Goal: Task Accomplishment & Management: Manage account settings

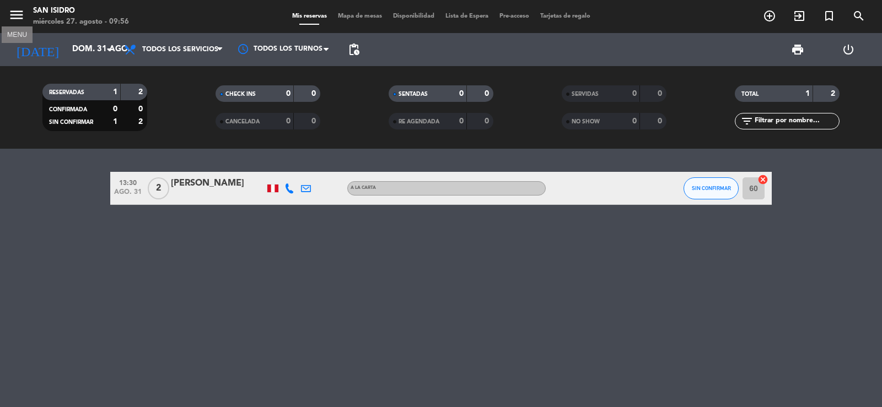
click at [15, 10] on icon "menu" at bounding box center [16, 15] width 17 height 17
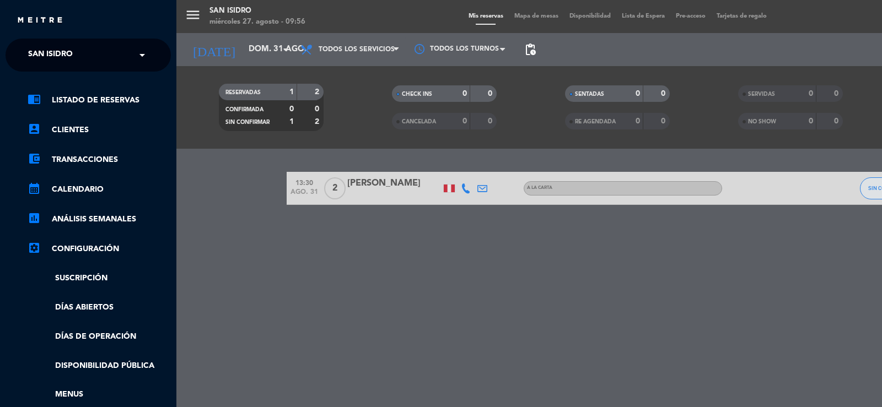
click at [39, 49] on span "San Isidro" at bounding box center [50, 55] width 45 height 23
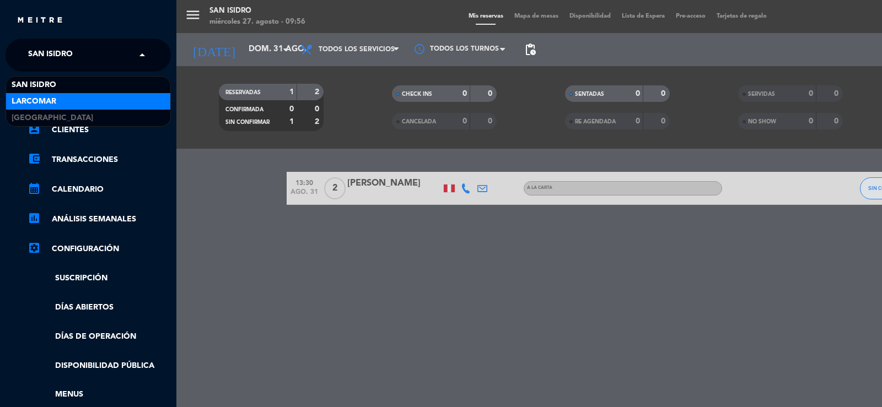
click at [35, 100] on span "Larcomar" at bounding box center [34, 101] width 45 height 13
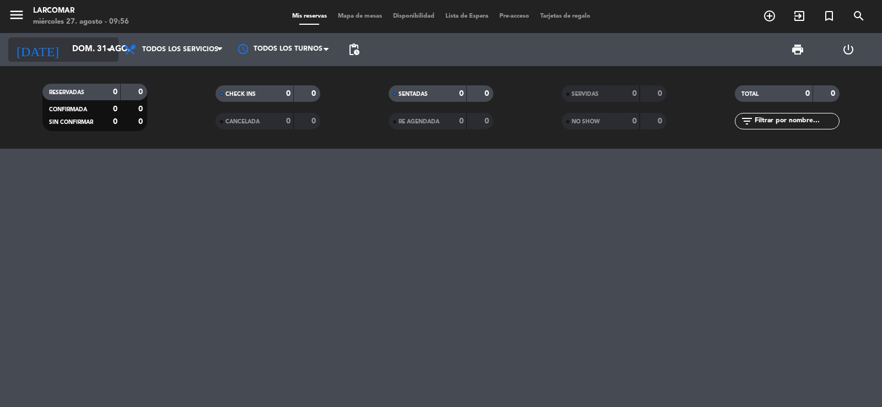
click at [75, 46] on input "dom. 31 ago." at bounding box center [120, 49] width 106 height 21
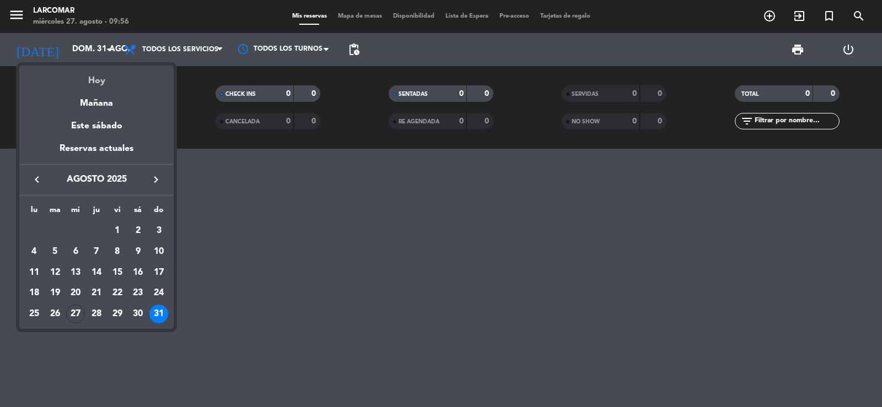
click at [98, 83] on div "Hoy" at bounding box center [96, 77] width 154 height 23
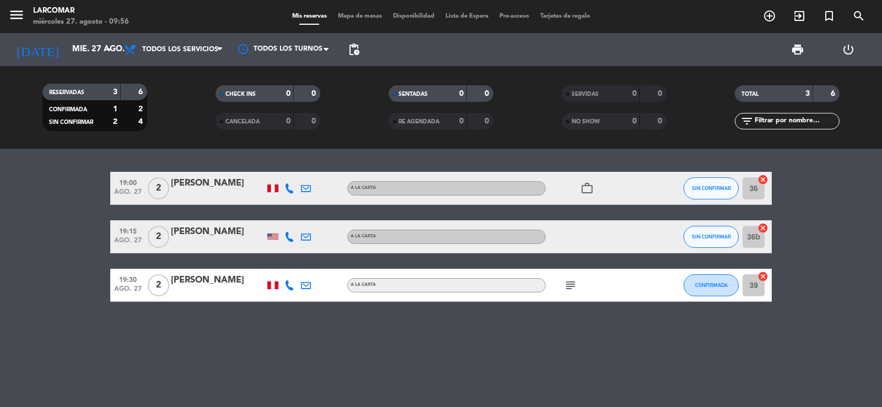
click at [290, 188] on icon at bounding box center [289, 188] width 10 height 10
click at [297, 171] on span "content_paste" at bounding box center [301, 170] width 8 height 8
click at [308, 182] on div at bounding box center [306, 188] width 17 height 33
click at [307, 186] on icon at bounding box center [306, 188] width 10 height 10
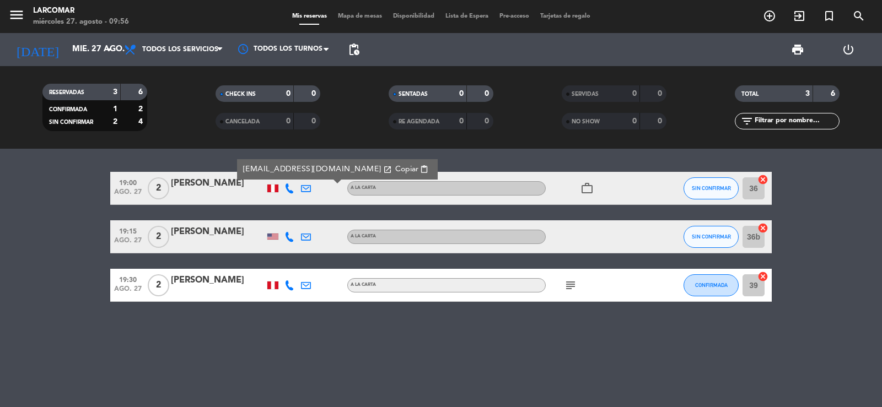
click at [395, 171] on span "Copiar" at bounding box center [406, 170] width 23 height 12
click at [67, 46] on input "mié. 27 ago." at bounding box center [120, 49] width 106 height 21
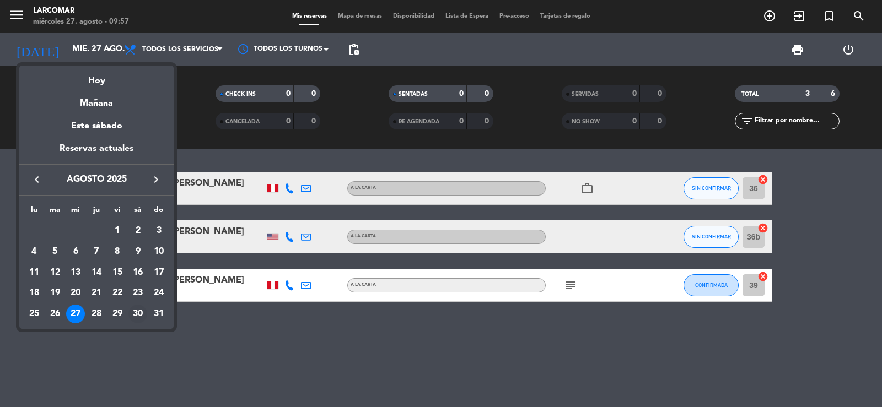
click at [136, 312] on div "30" at bounding box center [137, 314] width 19 height 19
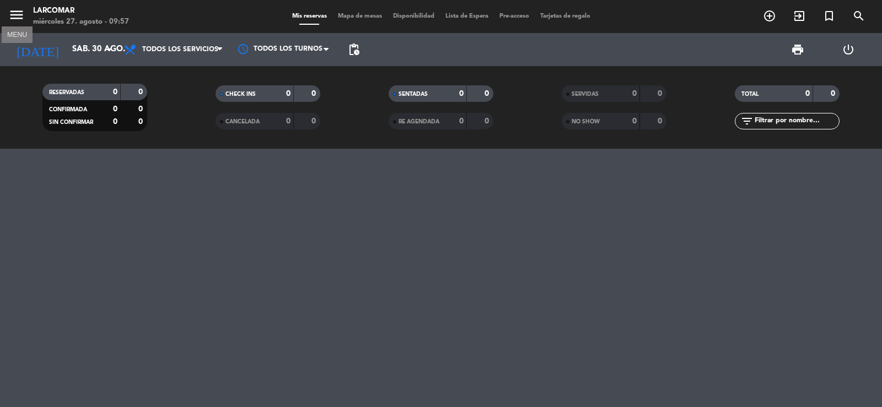
click at [17, 11] on icon "menu" at bounding box center [16, 15] width 17 height 17
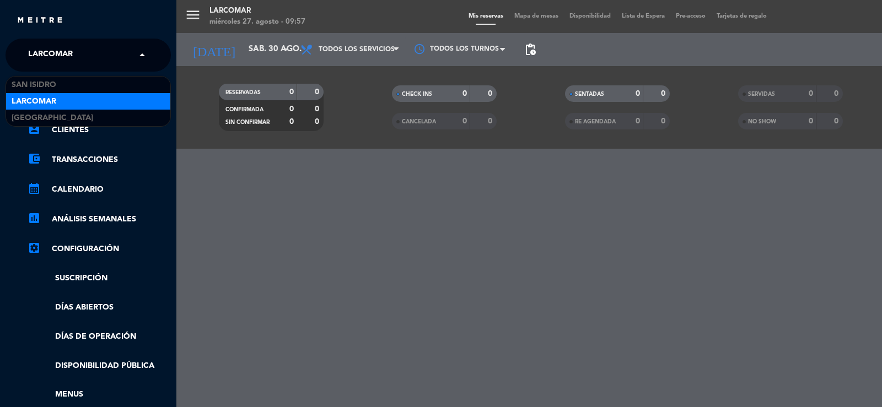
click at [46, 50] on span "Larcomar" at bounding box center [50, 55] width 45 height 23
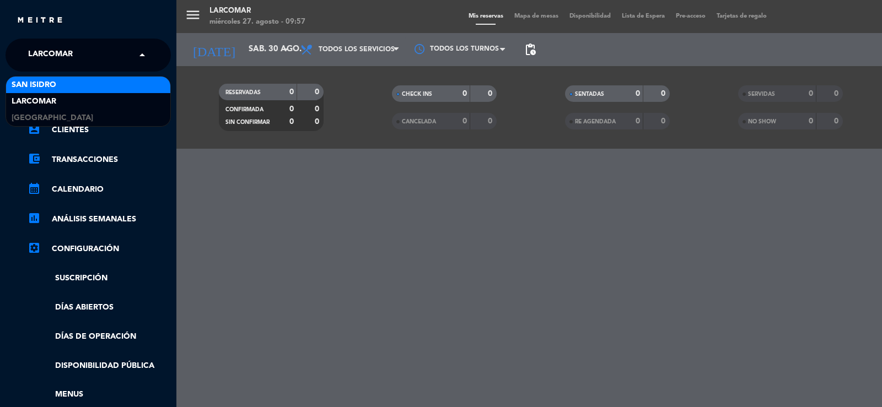
click at [40, 82] on span "San Isidro" at bounding box center [34, 85] width 45 height 13
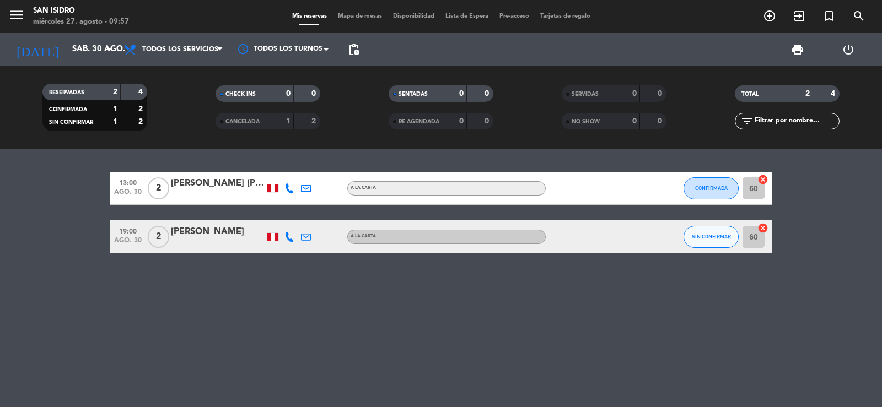
click at [289, 241] on icon at bounding box center [289, 237] width 10 height 10
click at [297, 215] on span "content_paste" at bounding box center [301, 218] width 8 height 8
click at [306, 237] on icon at bounding box center [306, 237] width 10 height 10
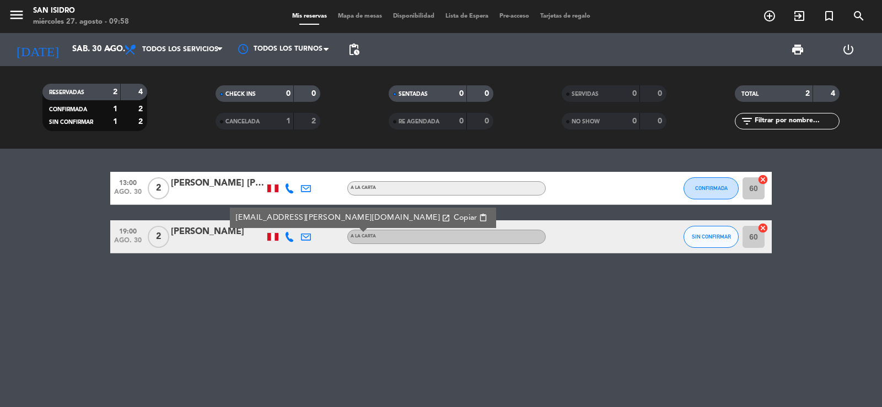
click at [453, 217] on span "Copiar" at bounding box center [464, 218] width 23 height 12
click at [14, 9] on icon "menu" at bounding box center [16, 15] width 17 height 17
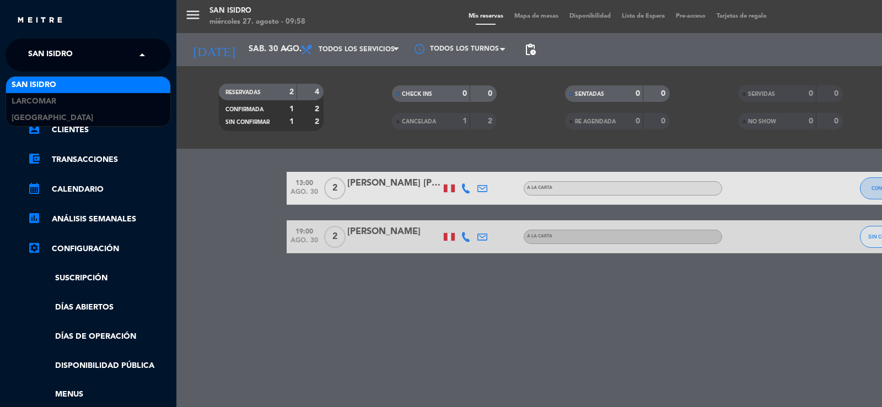
click at [51, 53] on span "San Isidro" at bounding box center [50, 55] width 45 height 23
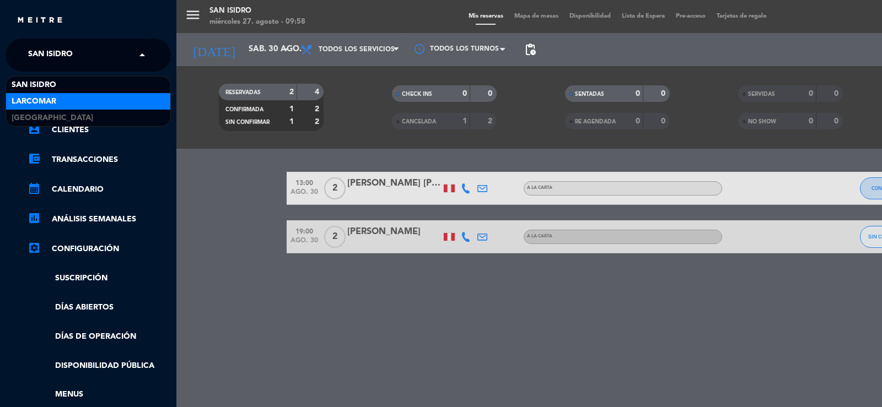
click at [47, 102] on span "Larcomar" at bounding box center [34, 101] width 45 height 13
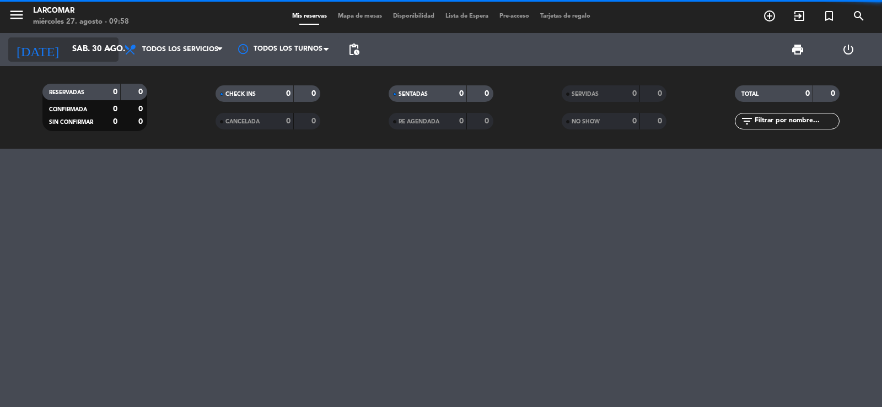
click at [76, 39] on input "sáb. 30 ago." at bounding box center [120, 49] width 106 height 21
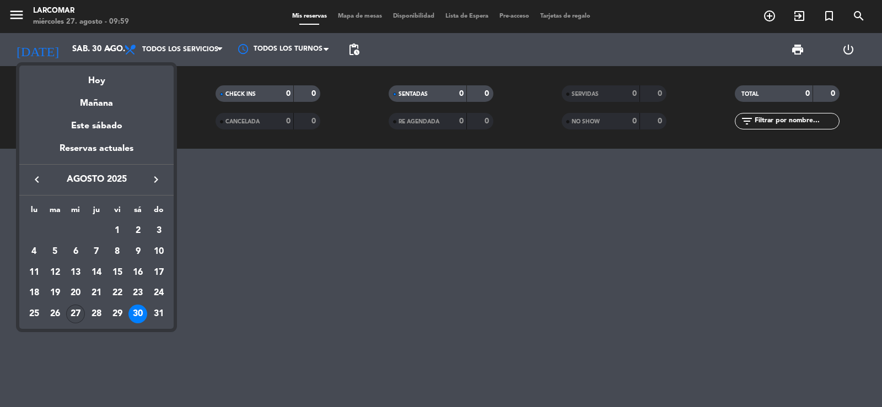
click at [72, 315] on div "27" at bounding box center [75, 314] width 19 height 19
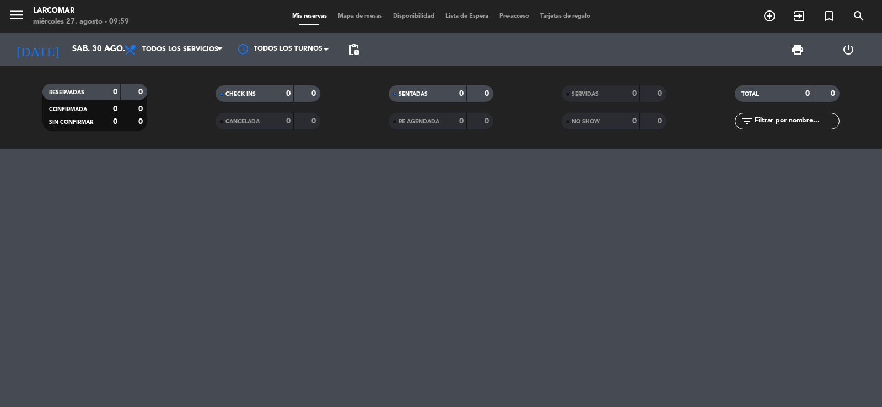
type input "mié. 27 ago."
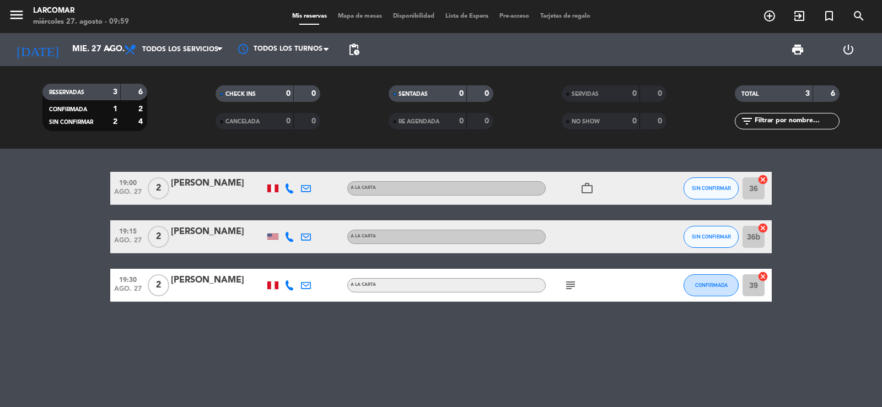
click at [288, 236] on icon at bounding box center [289, 237] width 10 height 10
click at [297, 216] on span "content_paste" at bounding box center [301, 218] width 8 height 8
click at [302, 233] on icon at bounding box center [306, 237] width 10 height 10
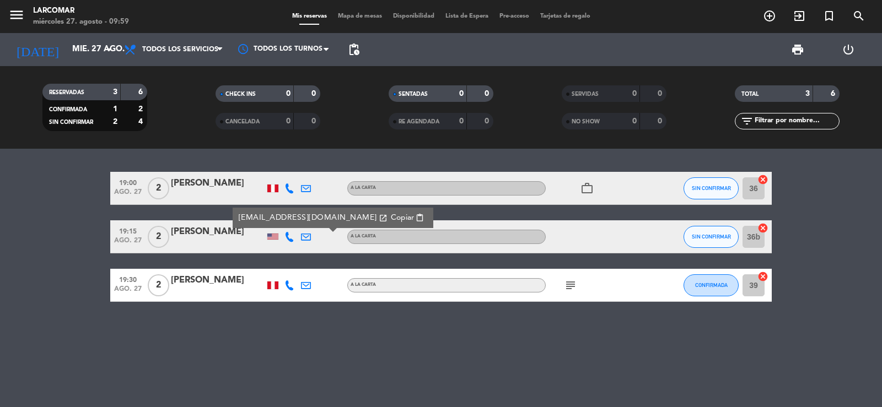
click at [391, 218] on span "Copiar" at bounding box center [402, 218] width 23 height 12
